Goal: Task Accomplishment & Management: Complete application form

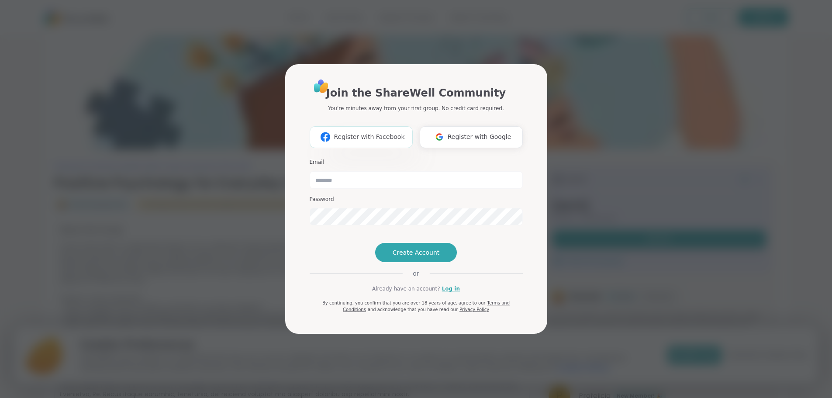
click at [364, 126] on button "Register with Facebook" at bounding box center [361, 137] width 103 height 22
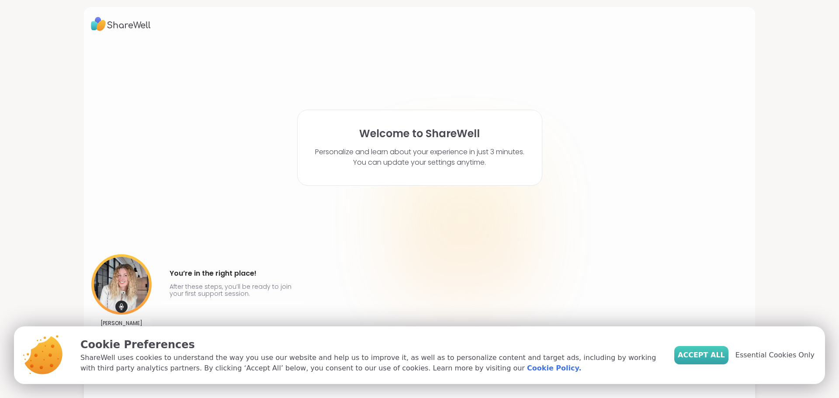
click at [706, 351] on span "Accept All" at bounding box center [701, 355] width 47 height 10
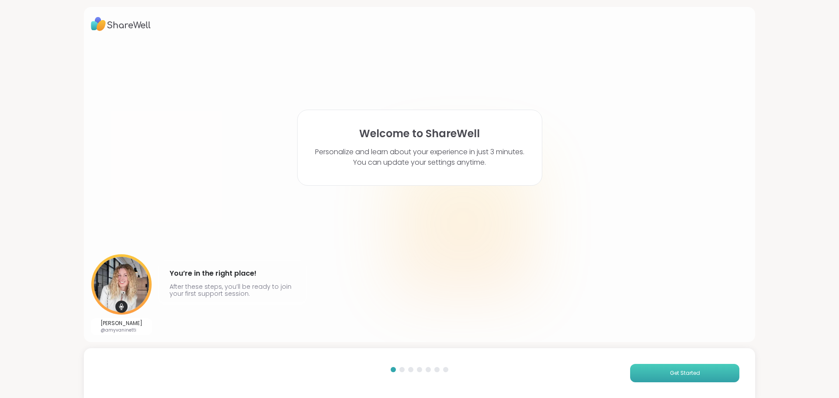
click at [692, 373] on span "Get Started" at bounding box center [685, 373] width 30 height 8
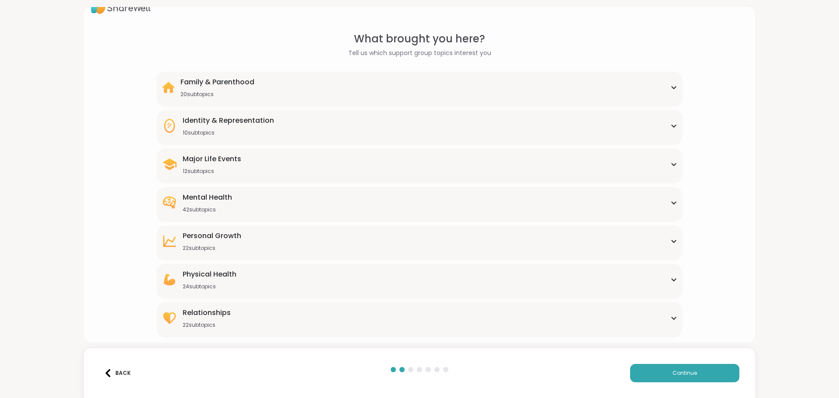
scroll to position [26, 0]
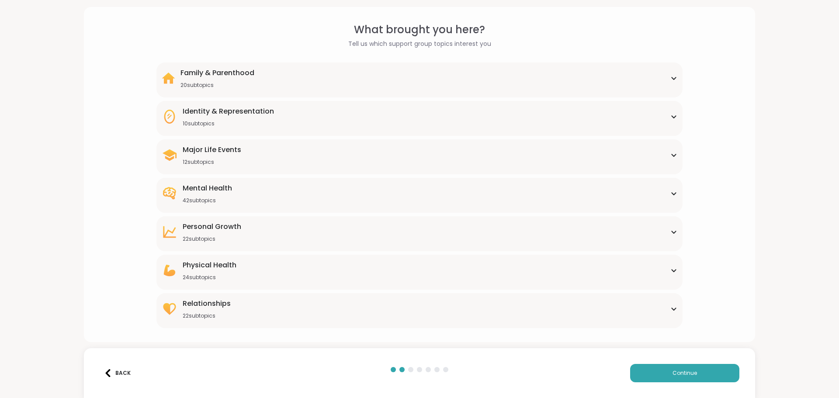
click at [672, 309] on icon at bounding box center [674, 309] width 4 height 2
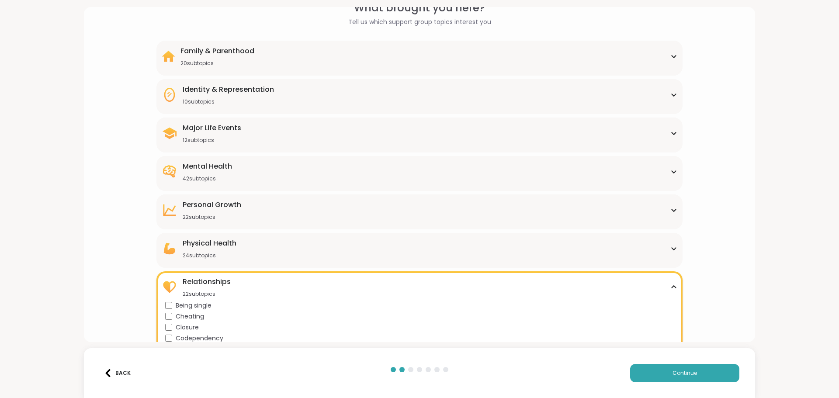
scroll to position [32, 0]
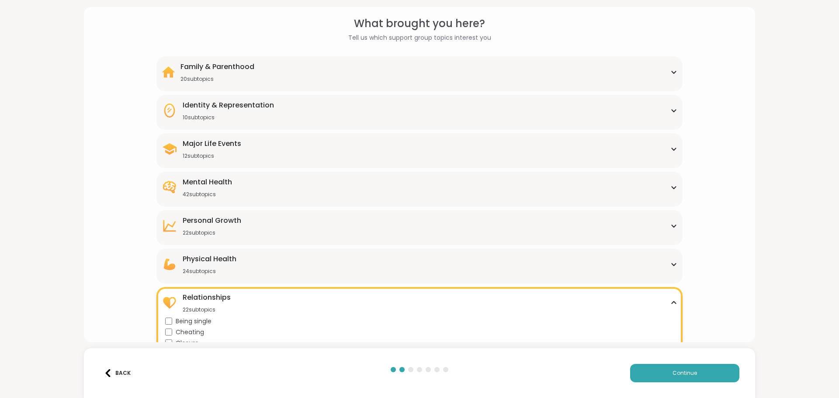
click at [376, 230] on div "[MEDICAL_DATA] 22 subtopics" at bounding box center [419, 225] width 515 height 21
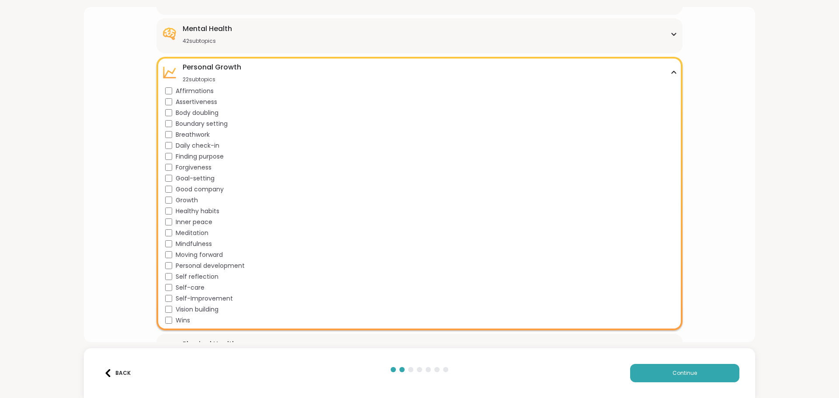
scroll to position [207, 0]
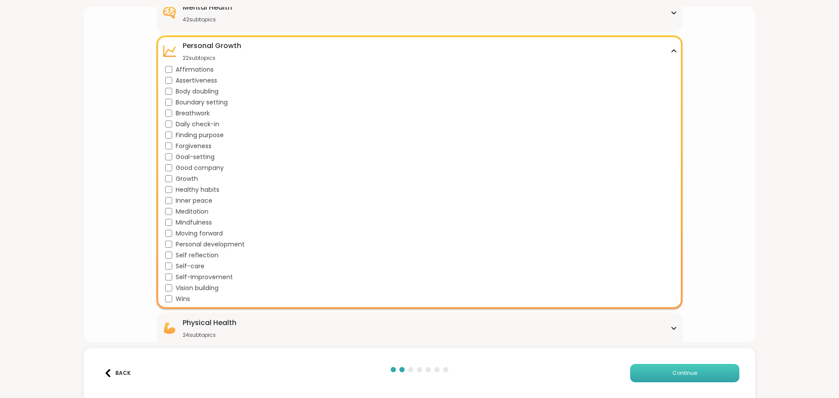
click at [696, 381] on button "Continue" at bounding box center [684, 373] width 109 height 18
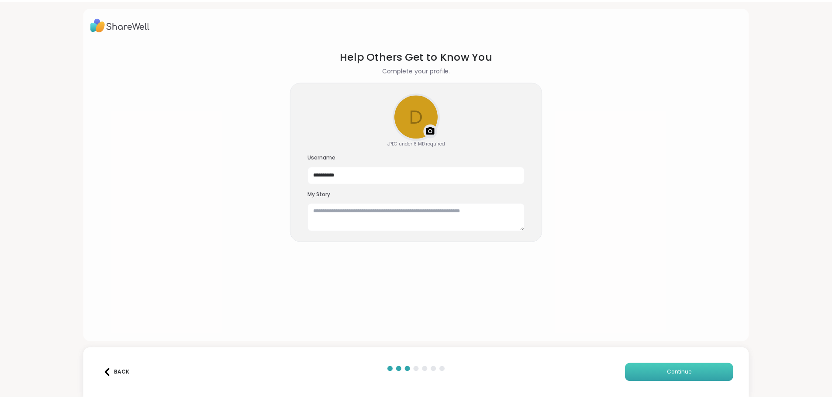
scroll to position [0, 0]
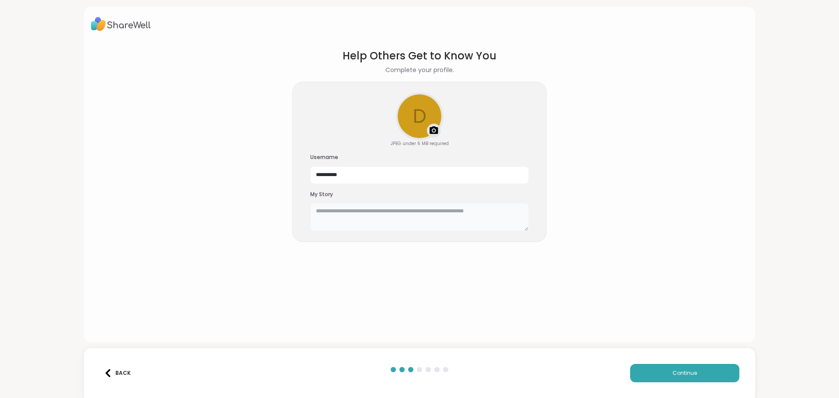
click at [364, 215] on textarea at bounding box center [419, 217] width 218 height 28
type textarea "**********"
click at [677, 373] on span "Continue" at bounding box center [685, 373] width 24 height 8
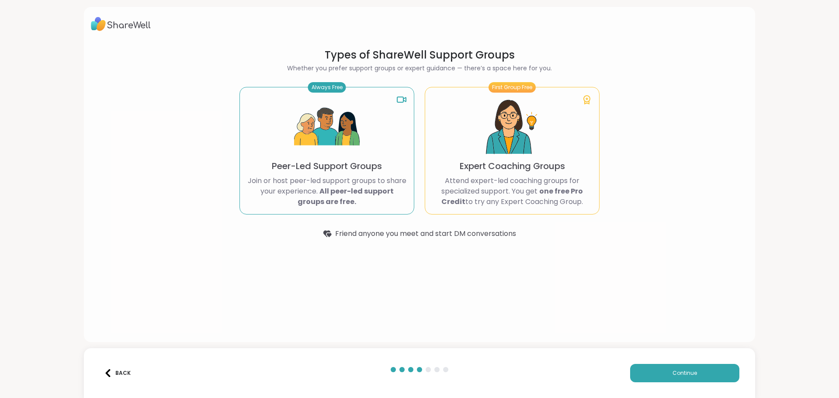
click at [295, 179] on p "Join or host peer-led support groups to share your experience. All peer-led sup…" at bounding box center [327, 191] width 160 height 31
click at [334, 137] on img at bounding box center [327, 127] width 66 height 66
click at [453, 160] on div "First Group Free Expert Coaching Groups Attend expert-led coaching groups for s…" at bounding box center [512, 151] width 175 height 128
click at [345, 178] on p "Join or host peer-led support groups to share your experience. All peer-led sup…" at bounding box center [327, 191] width 160 height 31
click at [683, 378] on button "Continue" at bounding box center [684, 373] width 109 height 18
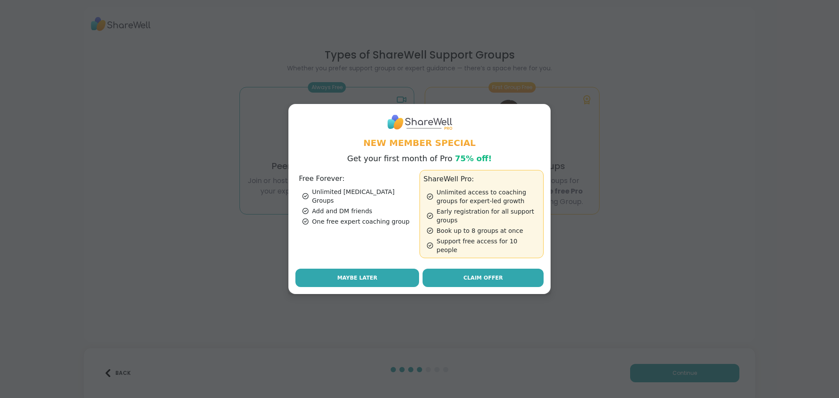
click at [336, 269] on button "Maybe Later" at bounding box center [357, 278] width 124 height 18
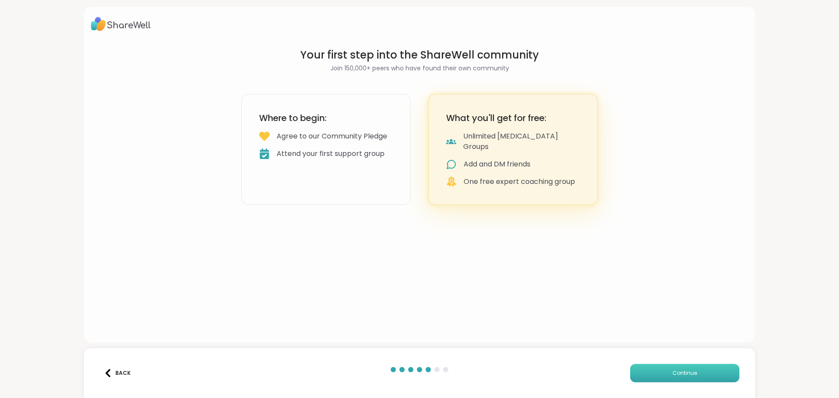
click at [669, 364] on button "Continue" at bounding box center [684, 373] width 109 height 18
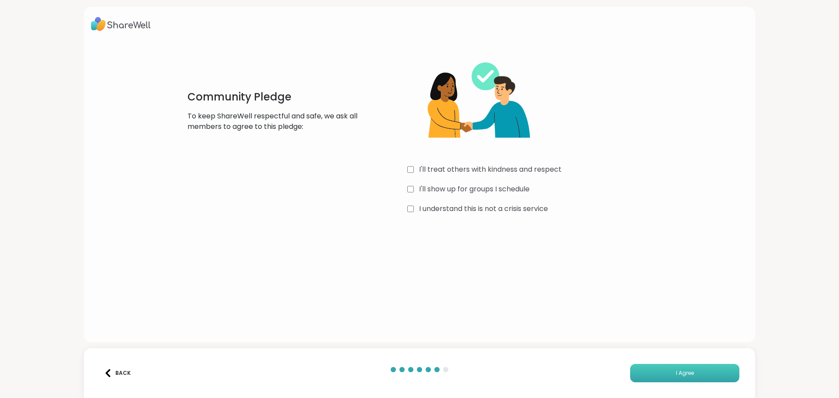
click at [690, 380] on button "I Agree" at bounding box center [684, 373] width 109 height 18
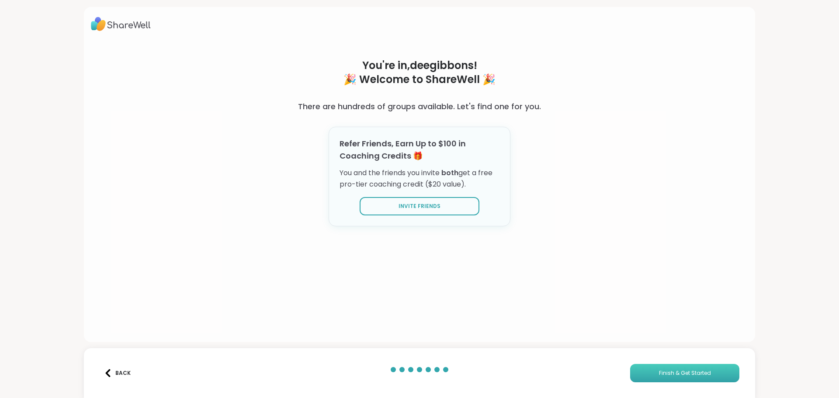
click at [690, 367] on button "Finish & Get Started" at bounding box center [684, 373] width 109 height 18
